Goal: Task Accomplishment & Management: Manage account settings

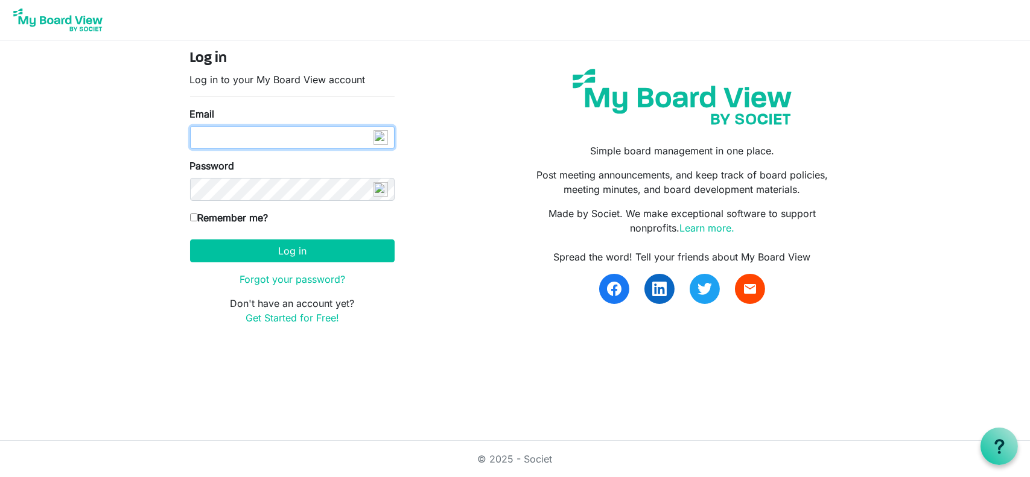
type input "[EMAIL_ADDRESS][PERSON_NAME][DOMAIN_NAME]"
click at [194, 216] on input "Remember me?" at bounding box center [194, 218] width 8 height 8
checkbox input "true"
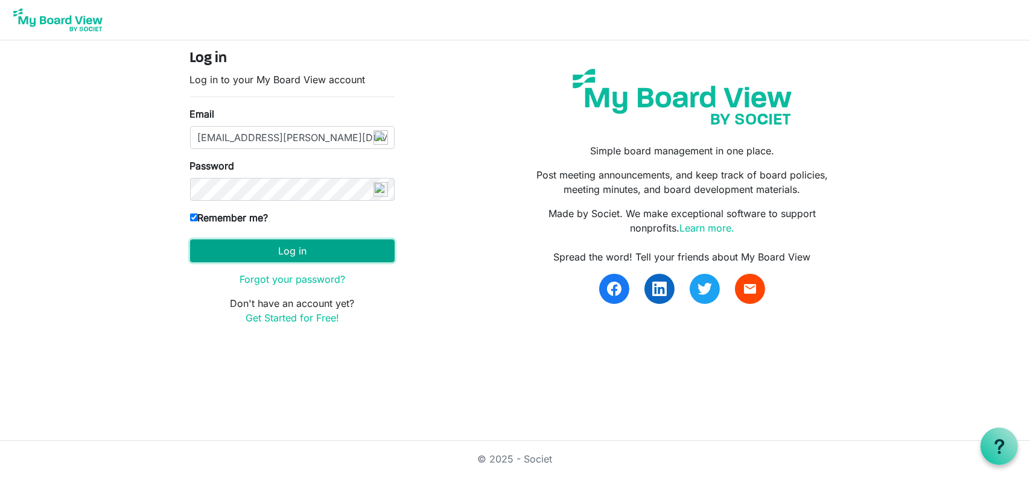
click at [307, 253] on button "Log in" at bounding box center [292, 251] width 205 height 23
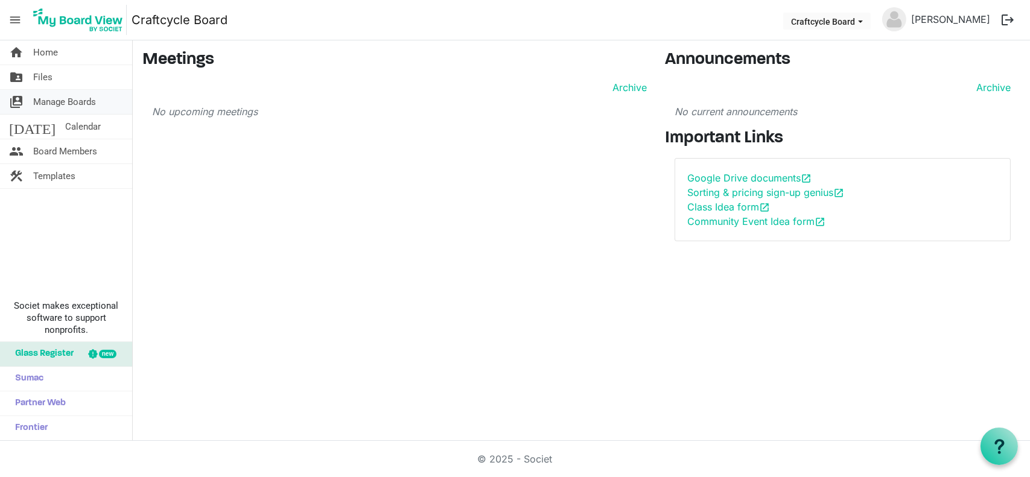
click at [54, 97] on span "Manage Boards" at bounding box center [64, 102] width 63 height 24
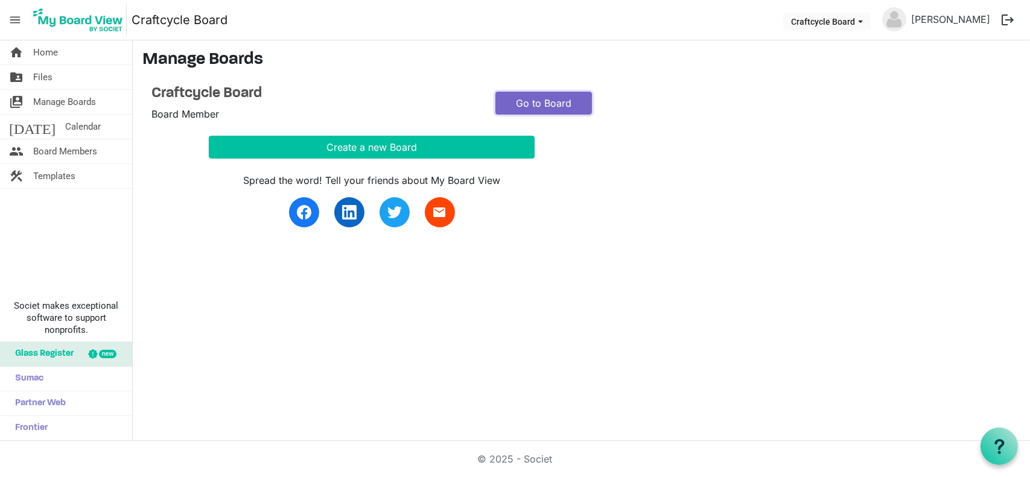
click at [571, 97] on link "Go to Board" at bounding box center [543, 103] width 97 height 23
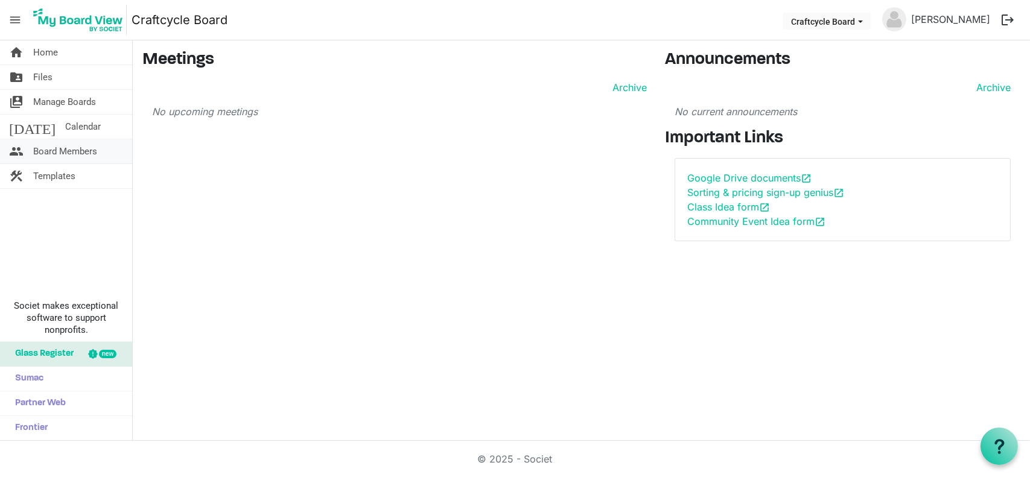
click at [108, 154] on link "people Board Members" at bounding box center [66, 151] width 132 height 24
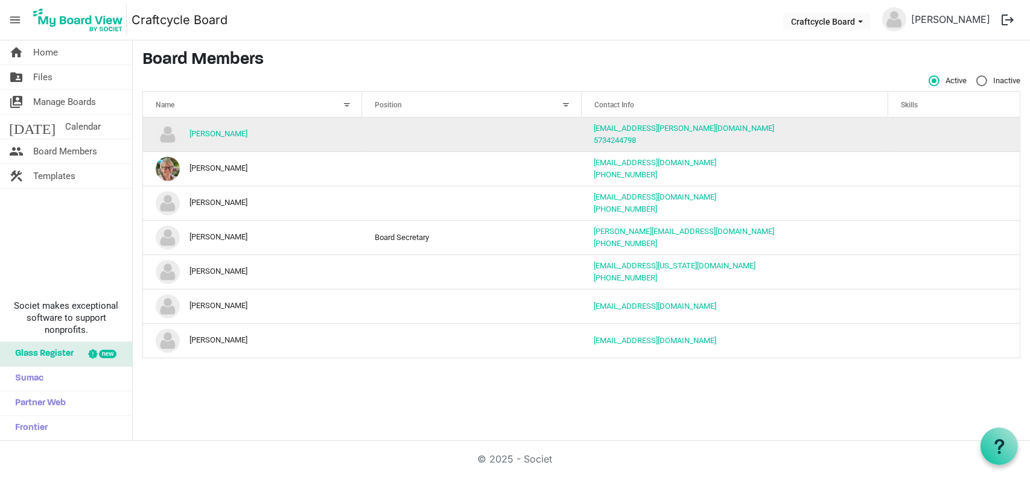
click at [229, 128] on td "[PERSON_NAME]" at bounding box center [252, 135] width 219 height 34
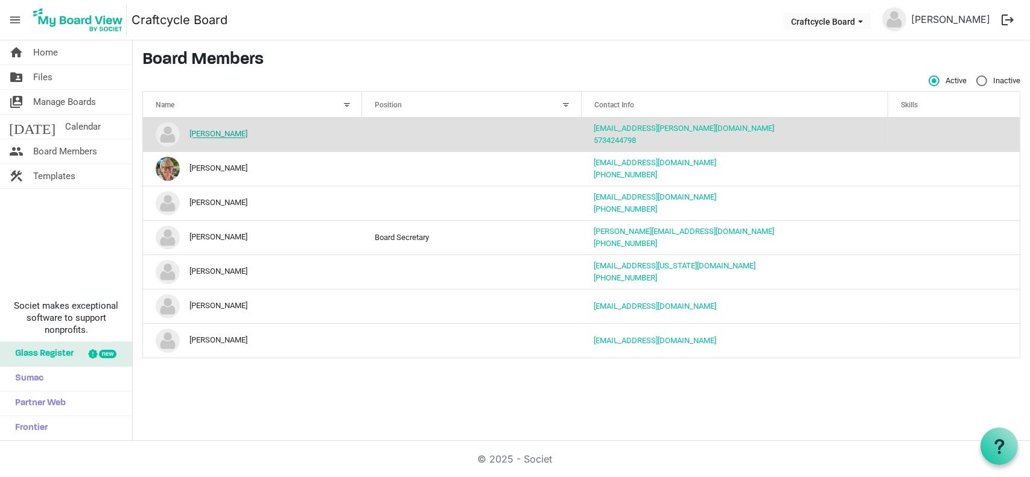
click at [236, 133] on link "[PERSON_NAME]" at bounding box center [218, 134] width 58 height 9
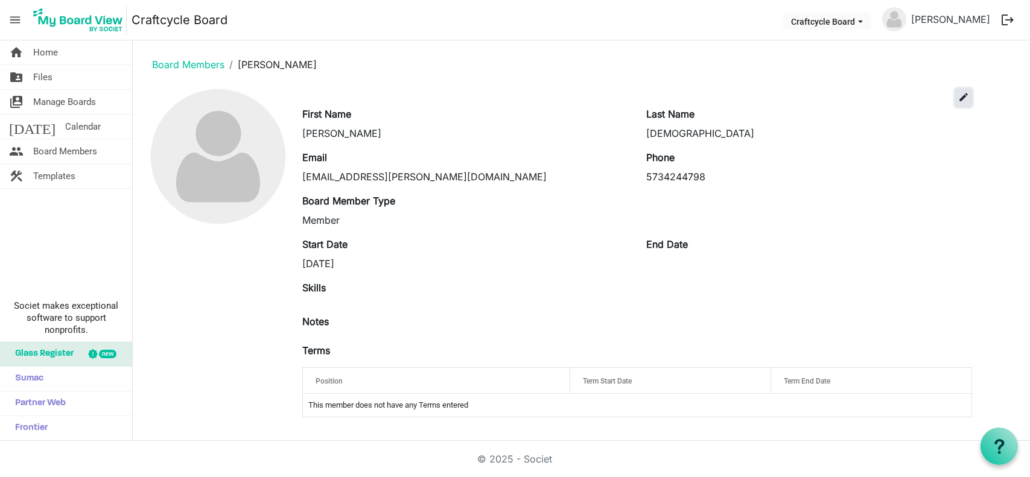
click at [960, 93] on span "edit" at bounding box center [963, 97] width 11 height 11
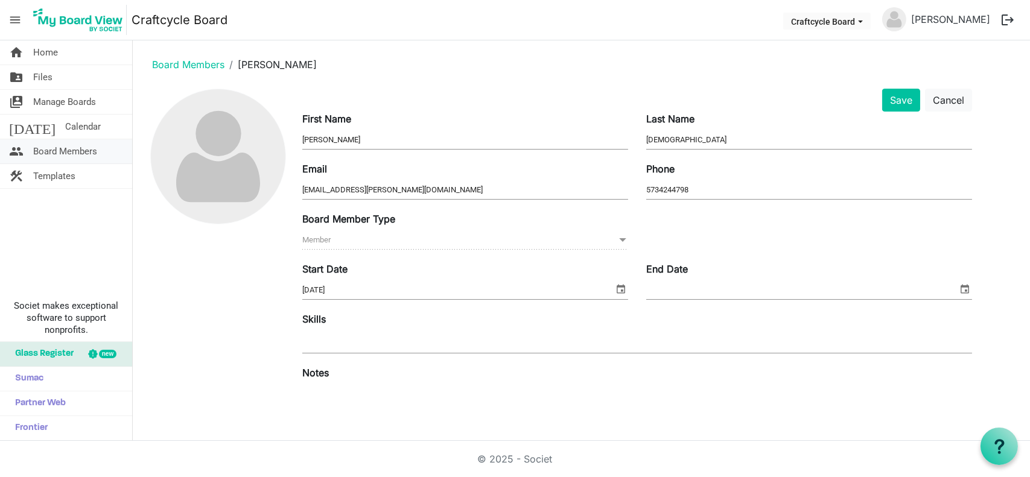
click at [75, 148] on span "Board Members" at bounding box center [65, 151] width 64 height 24
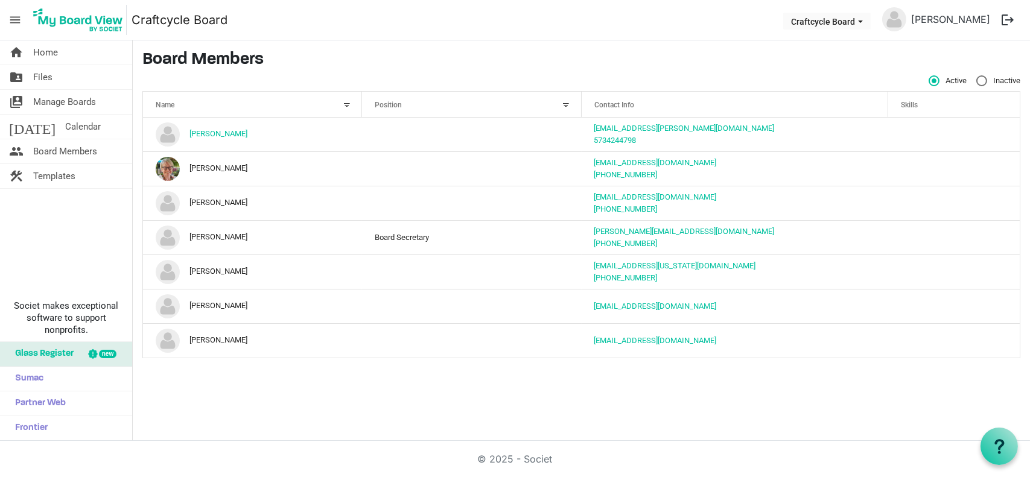
click at [322, 100] on div "Name" at bounding box center [245, 104] width 189 height 17
click at [855, 21] on span "Craftcycle Board dropdownbutton" at bounding box center [860, 21] width 11 height 5
click at [832, 40] on li "Craftcycle Board" at bounding box center [814, 45] width 82 height 22
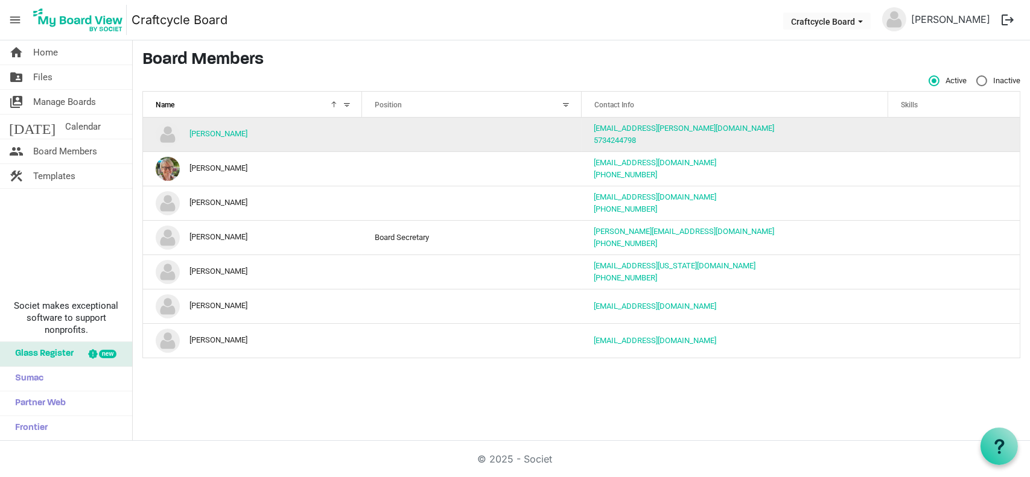
click at [171, 138] on img "Ashlee Christiansen is template cell column header Name" at bounding box center [168, 134] width 24 height 24
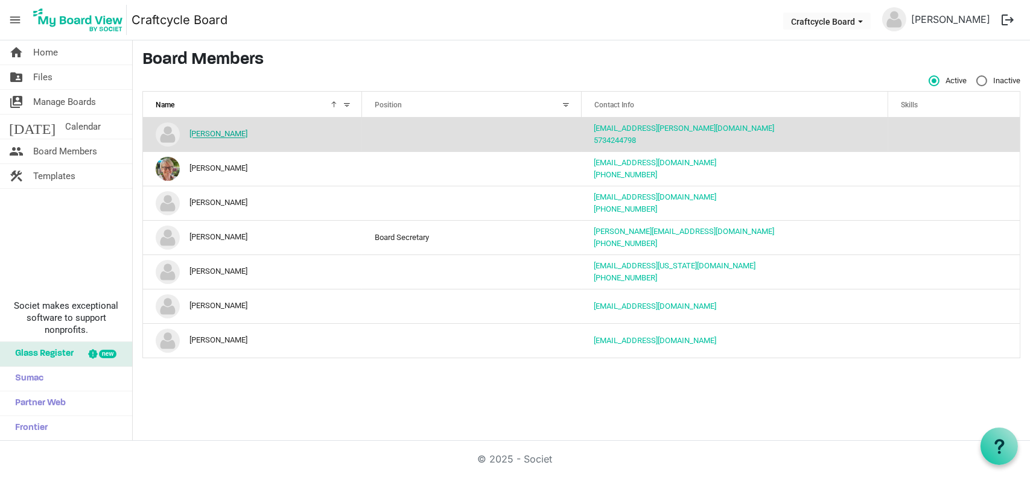
click at [213, 136] on link "[PERSON_NAME]" at bounding box center [218, 134] width 58 height 9
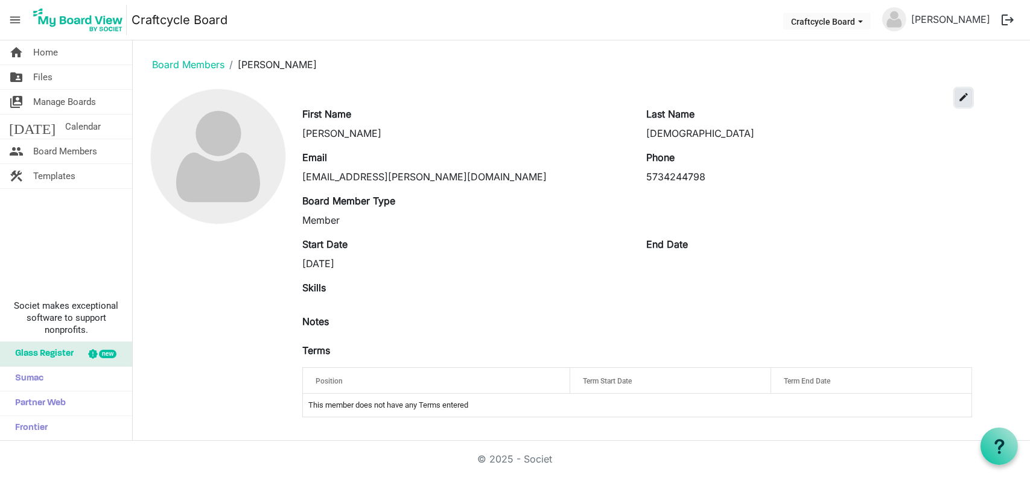
click at [963, 100] on span "edit" at bounding box center [963, 97] width 11 height 11
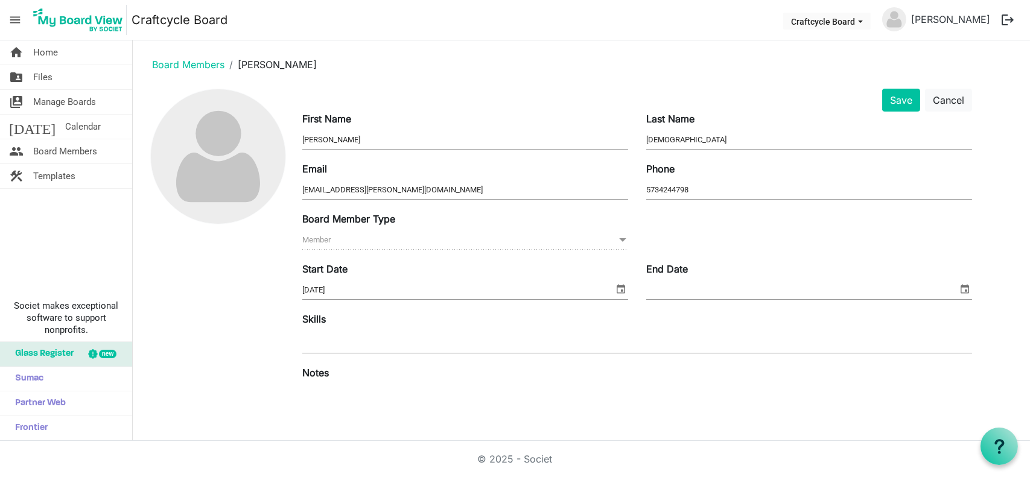
click at [623, 246] on span at bounding box center [622, 239] width 11 height 13
click at [221, 147] on img at bounding box center [218, 156] width 135 height 135
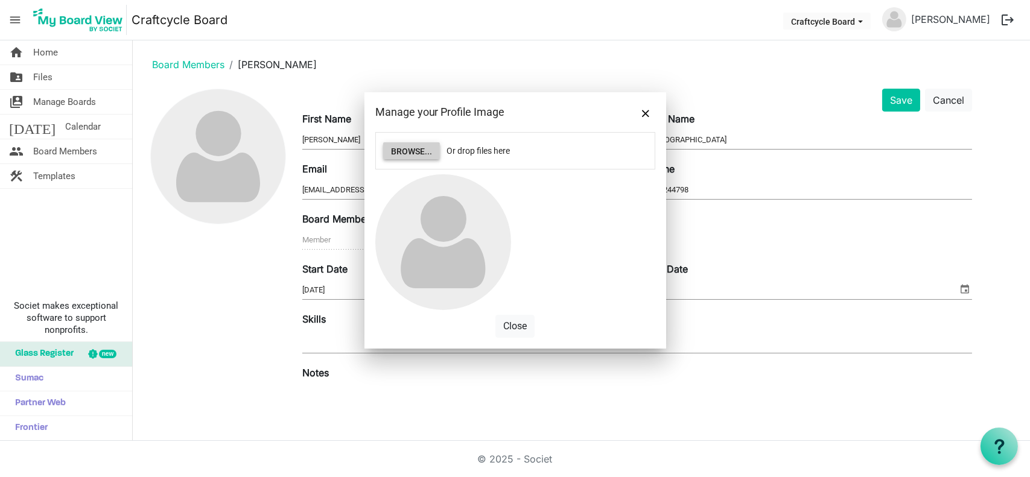
click at [424, 148] on button "Browse..." at bounding box center [411, 150] width 57 height 17
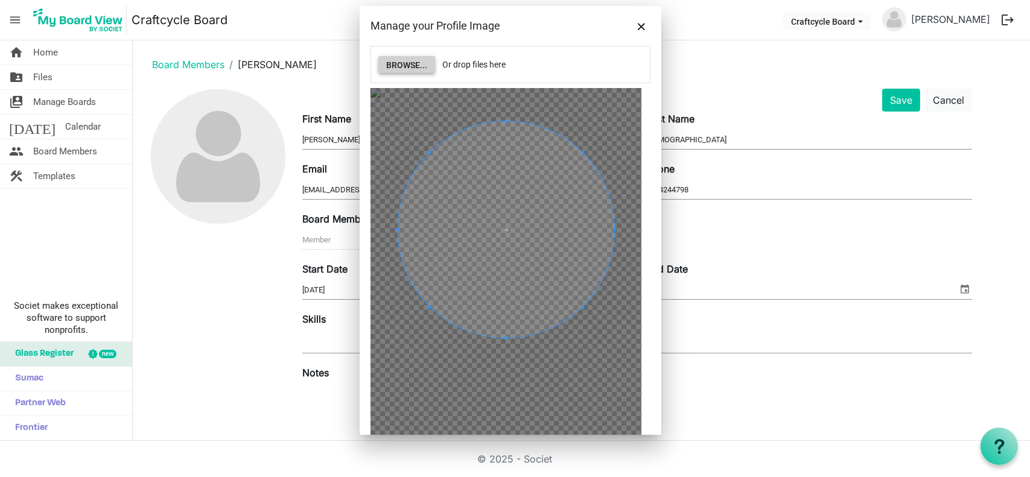
click at [527, 195] on span at bounding box center [506, 229] width 217 height 217
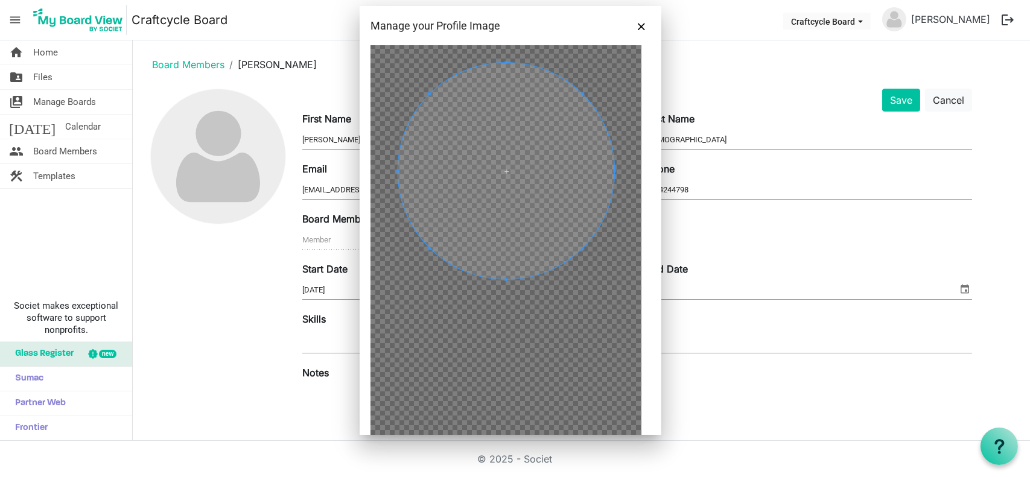
scroll to position [97, 0]
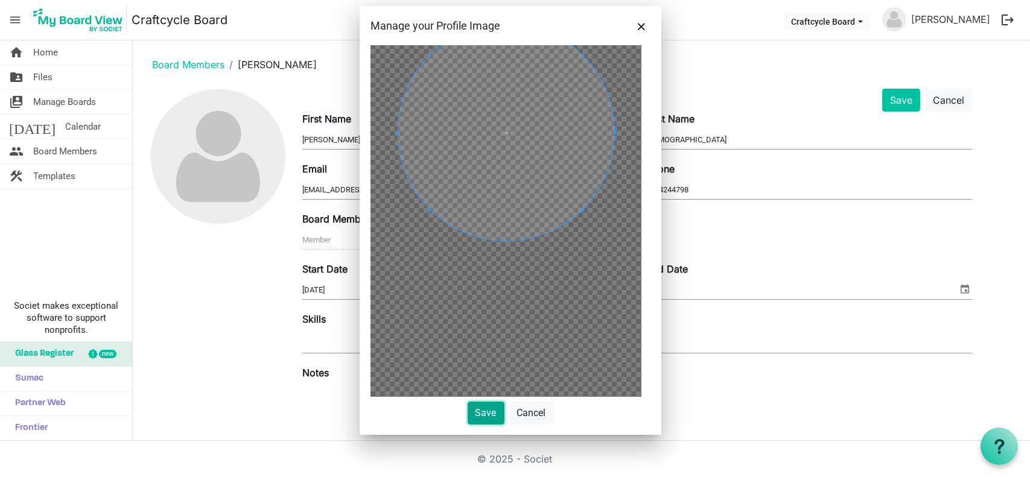
click at [470, 407] on button "Save" at bounding box center [486, 413] width 37 height 23
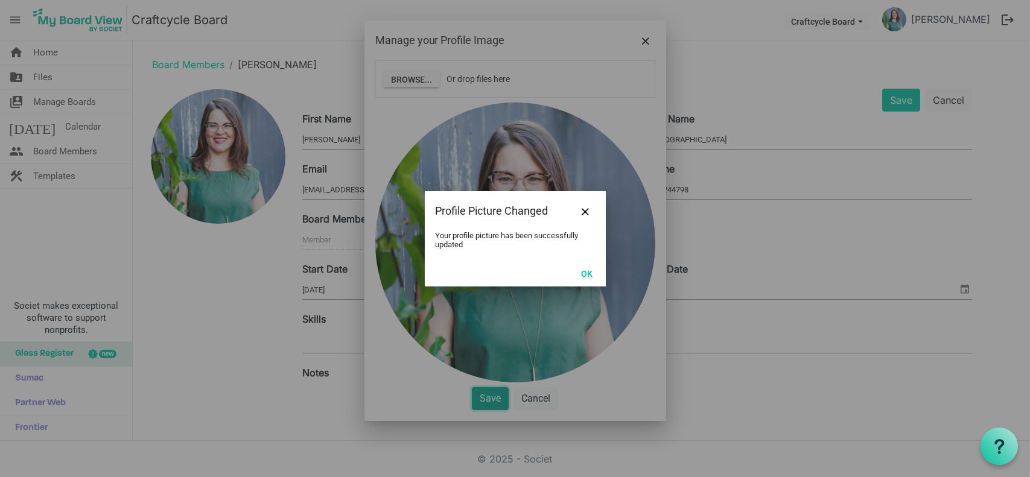
scroll to position [0, 0]
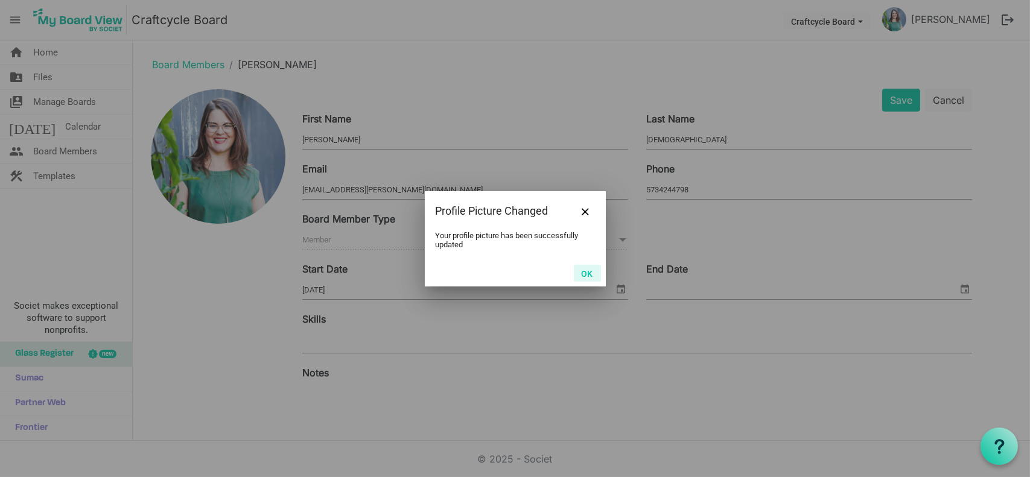
click at [582, 266] on button "OK" at bounding box center [587, 273] width 27 height 17
